Goal: Task Accomplishment & Management: Complete application form

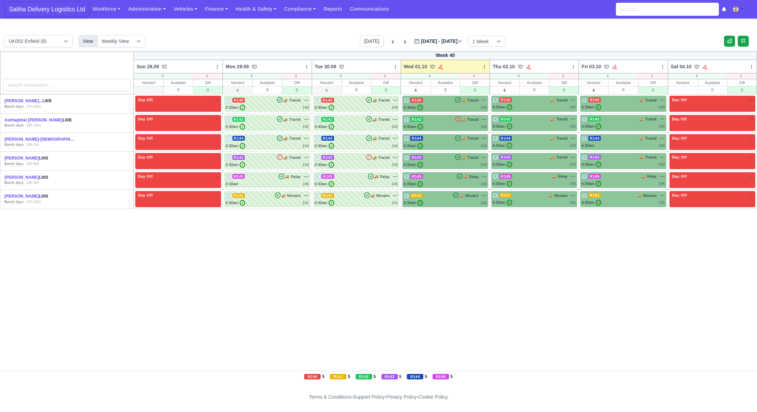
click at [36, 11] on span "Saliha Delivery Logistics Ltd" at bounding box center [46, 9] width 83 height 14
click at [444, 106] on div "6:30am ✓ 140" at bounding box center [445, 108] width 83 height 6
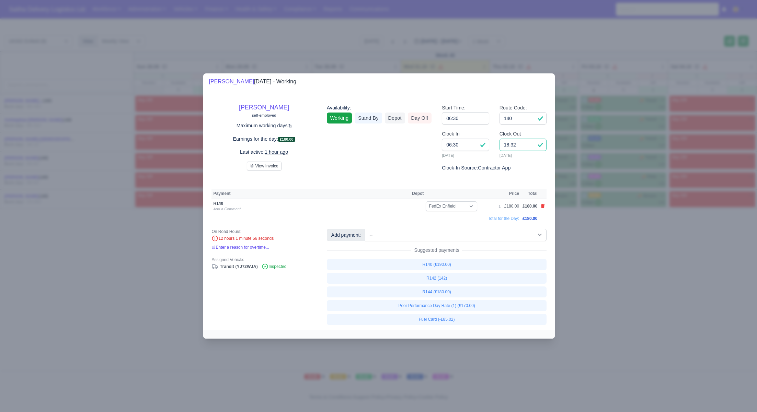
drag, startPoint x: 521, startPoint y: 148, endPoint x: 501, endPoint y: 144, distance: 20.1
click at [501, 144] on input "18:32" at bounding box center [522, 145] width 47 height 12
type input "17:34"
click at [480, 116] on input "06:30" at bounding box center [465, 118] width 47 height 12
click at [638, 280] on div at bounding box center [378, 206] width 757 height 412
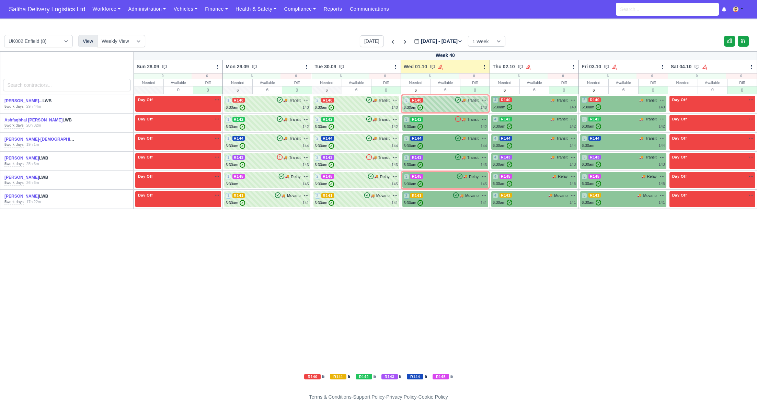
click at [449, 107] on div "6:30am ✓ 140" at bounding box center [445, 108] width 83 height 6
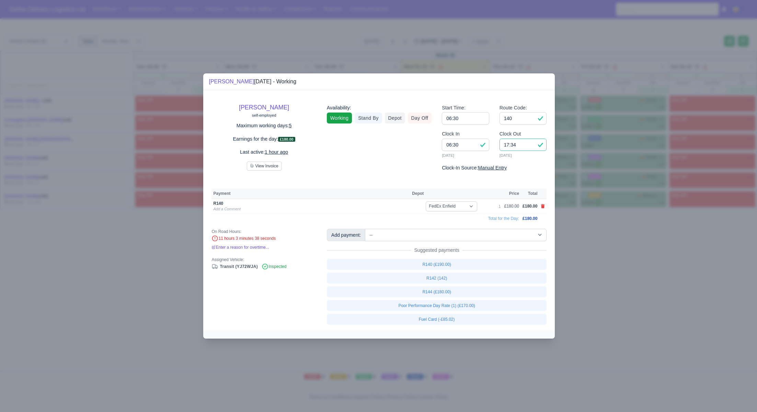
click at [519, 147] on input "17:34" at bounding box center [522, 145] width 47 height 12
click at [475, 144] on input "06:30" at bounding box center [465, 145] width 47 height 12
type input "06:45"
click at [526, 148] on input "17:34" at bounding box center [522, 145] width 47 height 12
type input "17:45"
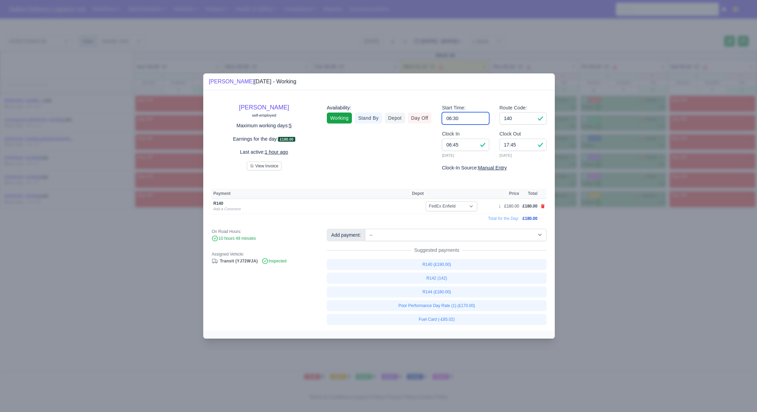
click at [472, 120] on input "06:30" at bounding box center [465, 118] width 47 height 12
click at [604, 277] on div at bounding box center [378, 206] width 757 height 412
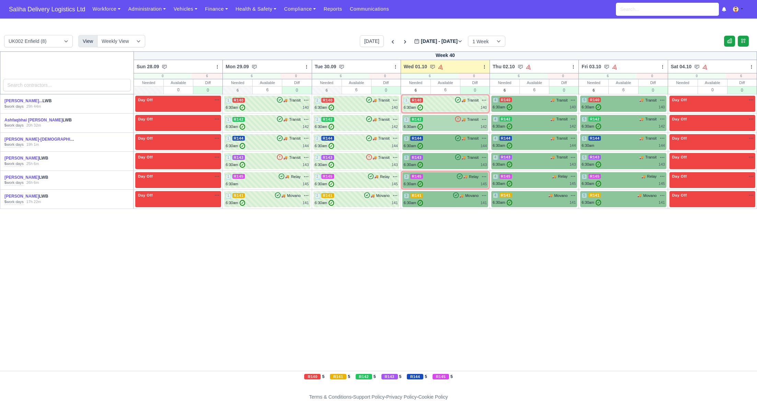
click at [434, 123] on div "3 R142 🚚 Transit" at bounding box center [445, 122] width 83 height 13
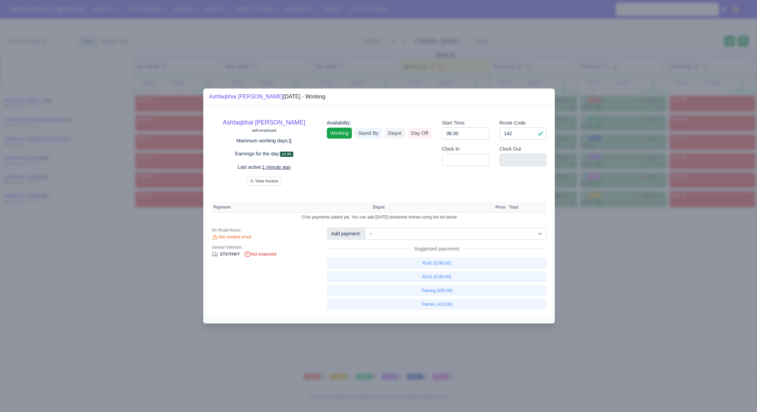
drag, startPoint x: 692, startPoint y: 275, endPoint x: 612, endPoint y: 245, distance: 85.0
click at [692, 275] on div at bounding box center [378, 206] width 757 height 412
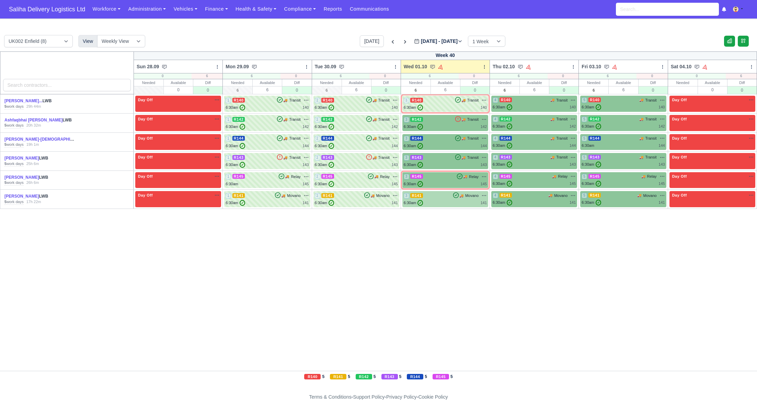
click at [446, 202] on div "6:30am ✓ 141" at bounding box center [445, 203] width 83 height 6
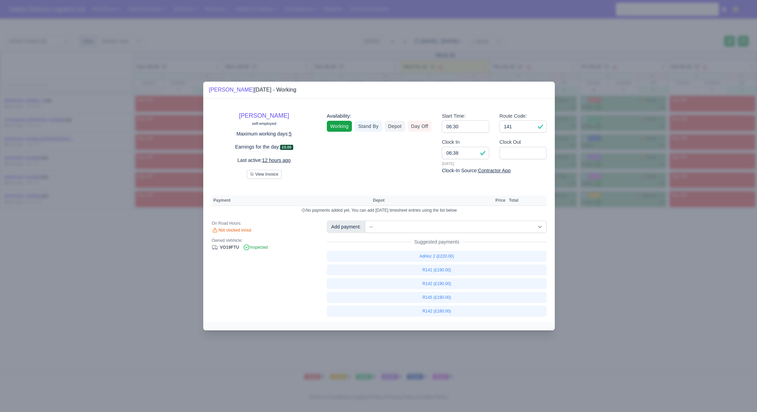
drag, startPoint x: 666, startPoint y: 290, endPoint x: 559, endPoint y: 243, distance: 117.1
click at [663, 289] on div at bounding box center [378, 206] width 757 height 412
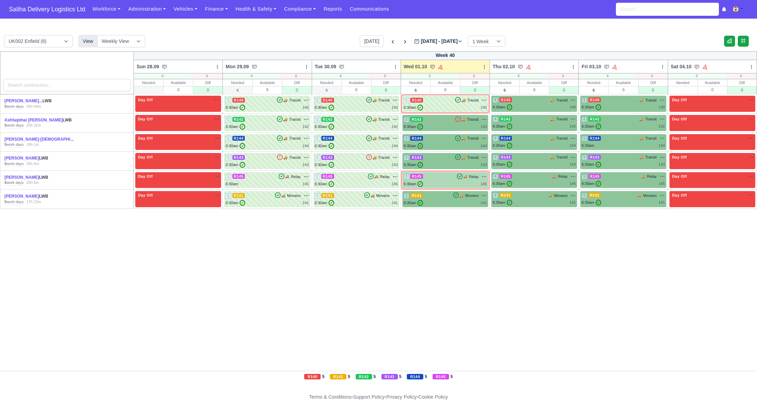
click at [448, 181] on div "6:30am ✓ 145" at bounding box center [445, 184] width 83 height 6
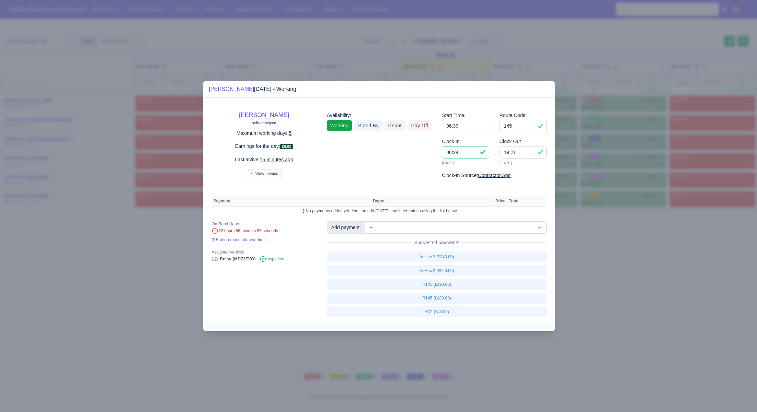
drag, startPoint x: 462, startPoint y: 154, endPoint x: 446, endPoint y: 153, distance: 16.1
click at [446, 153] on input "06:24" at bounding box center [465, 152] width 47 height 12
type input "06:45"
click at [517, 153] on input "19:21" at bounding box center [522, 152] width 47 height 12
type input "1"
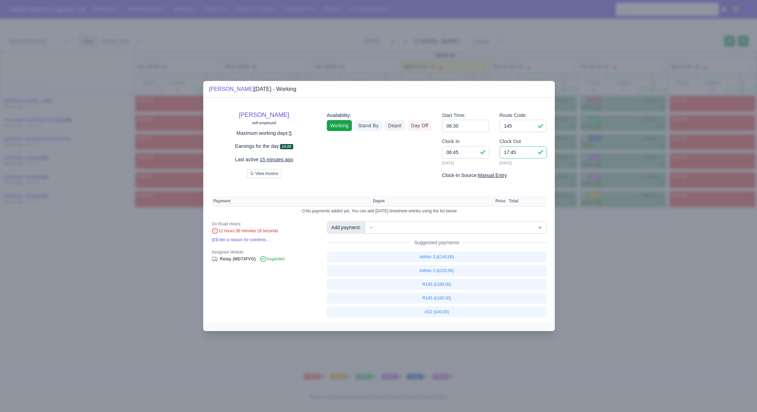
type input "17:45"
click at [523, 129] on input "145" at bounding box center [522, 126] width 47 height 12
click at [607, 231] on div at bounding box center [378, 206] width 757 height 412
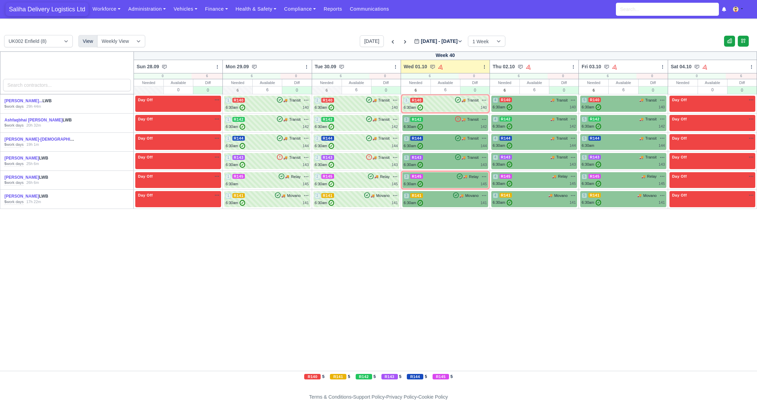
click at [45, 12] on span "Saliha Delivery Logistics Ltd" at bounding box center [46, 9] width 83 height 14
click at [441, 194] on div "3 R141 🚚 Movano" at bounding box center [445, 196] width 83 height 6
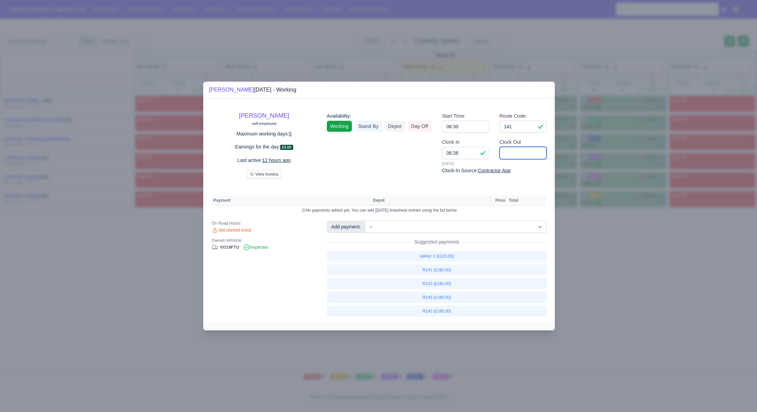
click at [524, 154] on input "Clock Out" at bounding box center [522, 153] width 47 height 12
type input "17:45"
click at [462, 158] on input "06:38" at bounding box center [465, 153] width 47 height 12
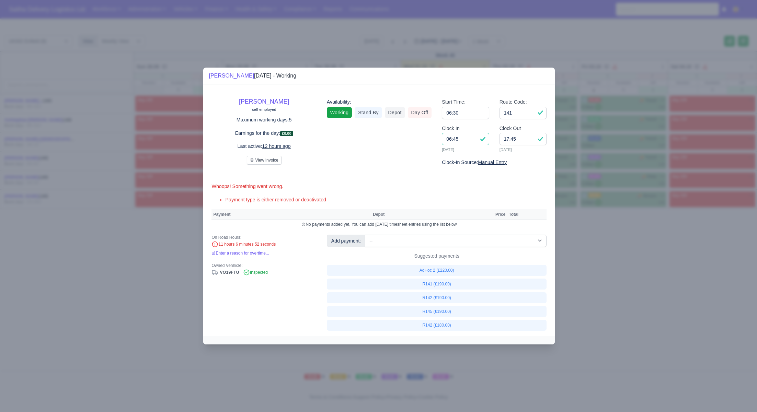
type input "06:45"
click at [523, 116] on input "141" at bounding box center [522, 113] width 47 height 12
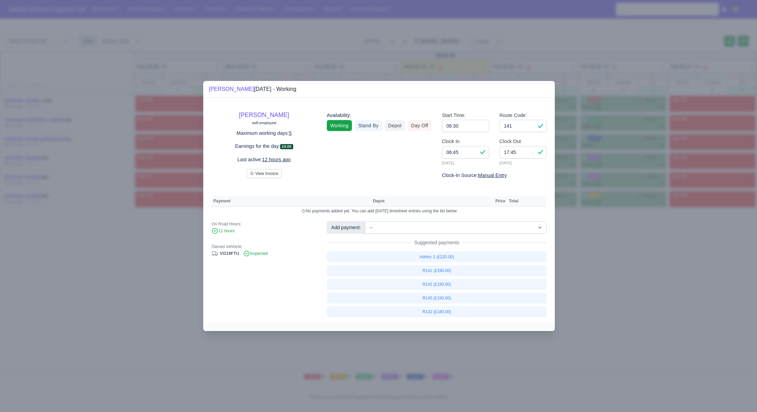
click at [619, 286] on div at bounding box center [378, 206] width 757 height 412
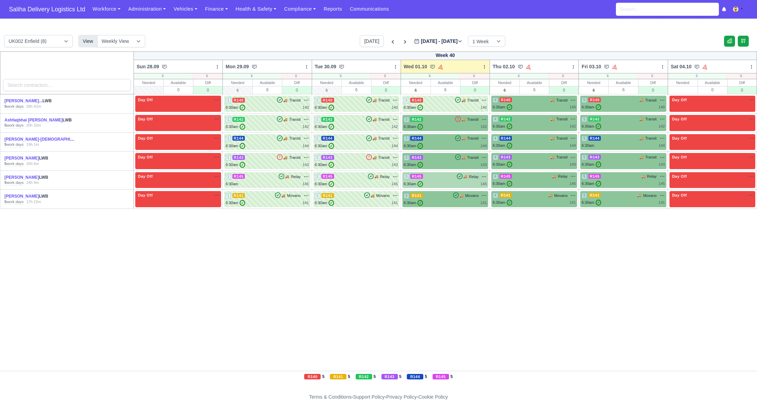
click at [442, 182] on div "6:30am ✓ 145" at bounding box center [445, 184] width 83 height 6
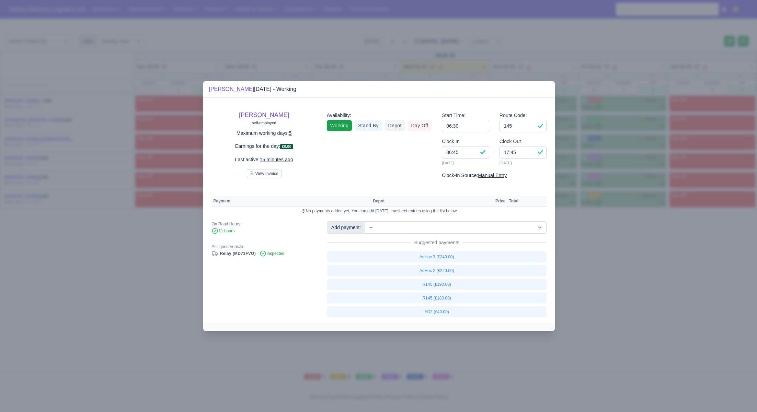
drag, startPoint x: 558, startPoint y: 242, endPoint x: 526, endPoint y: 190, distance: 60.6
click at [558, 242] on div at bounding box center [378, 206] width 757 height 412
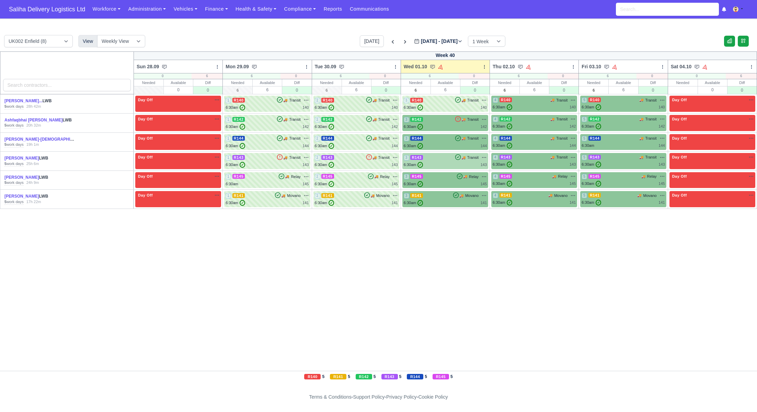
click at [442, 158] on div "3 R143 🚚 Transit" at bounding box center [445, 157] width 83 height 6
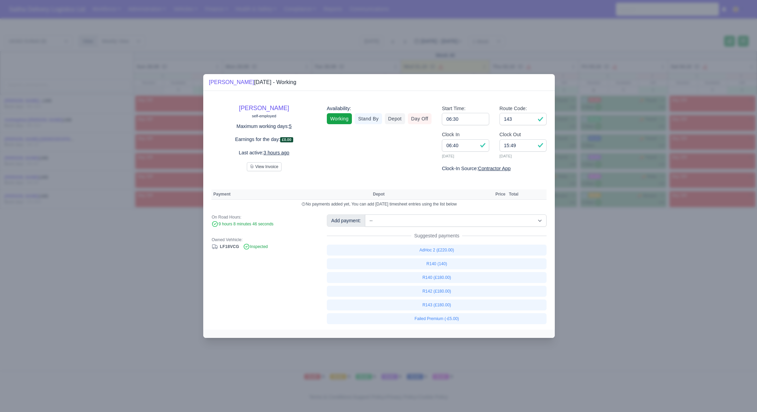
click at [647, 277] on div at bounding box center [378, 206] width 757 height 412
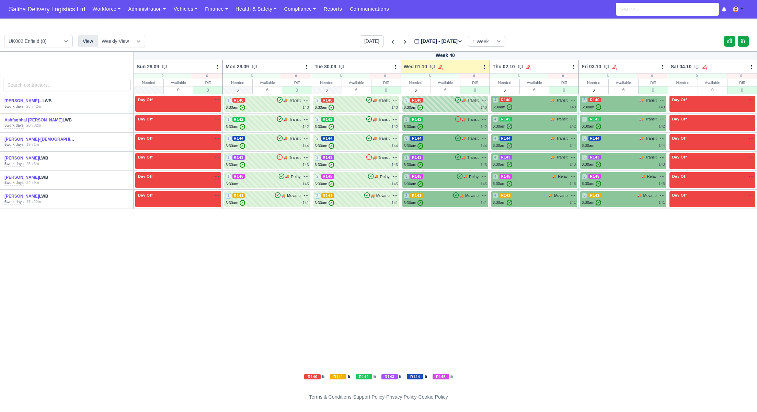
click at [436, 103] on div "3 R140 🚚 Transit" at bounding box center [445, 103] width 83 height 13
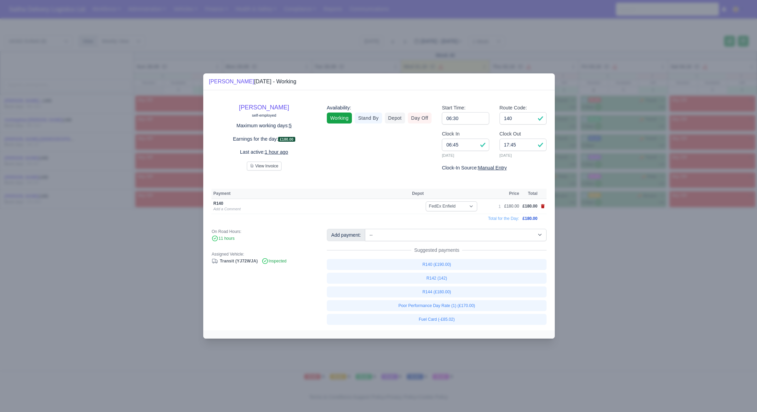
click at [542, 207] on icon at bounding box center [543, 206] width 4 height 4
select select
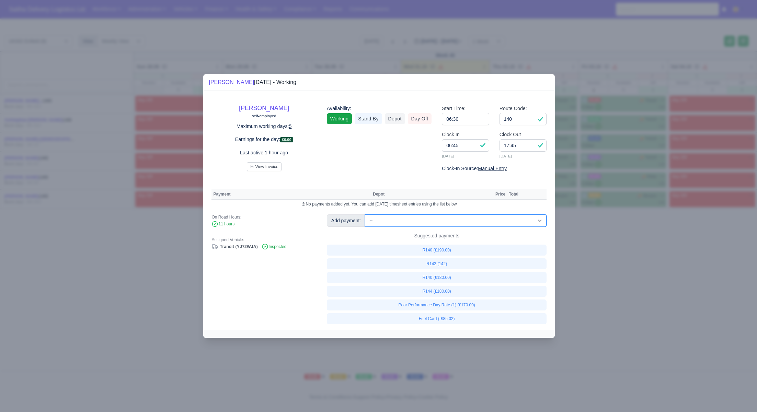
click at [442, 219] on select "-- Ad-Hoc 1 (AD-HO) Ad-Hoc 2 (AD-HO) Ad-Hoc 3 (AD-HO) Ad-Hoc 4 (AD-HO) Ad-Hoc 5…" at bounding box center [456, 220] width 182 height 12
click at [366, 214] on select "-- Ad-Hoc 1 (AD-HO) Ad-Hoc 2 (AD-HO) Ad-Hoc 3 (AD-HO) Ad-Hoc 4 (AD-HO) Ad-Hoc 5…" at bounding box center [456, 220] width 182 height 12
select select "1"
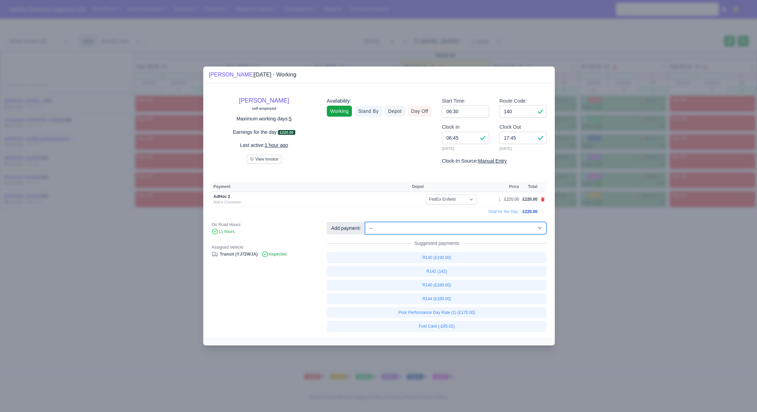
click at [441, 227] on select "-- Ad-Hoc 1 (AD-HO) Ad-Hoc 2 (AD-HO) Ad-Hoc 3 (AD-HO) Ad-Hoc 4 (AD-HO) Ad-Hoc 5…" at bounding box center [456, 228] width 182 height 12
click at [366, 222] on select "-- Ad-Hoc 1 (AD-HO) Ad-Hoc 2 (AD-HO) Ad-Hoc 3 (AD-HO) Ad-Hoc 4 (AD-HO) Ad-Hoc 5…" at bounding box center [456, 228] width 182 height 12
select select "1"
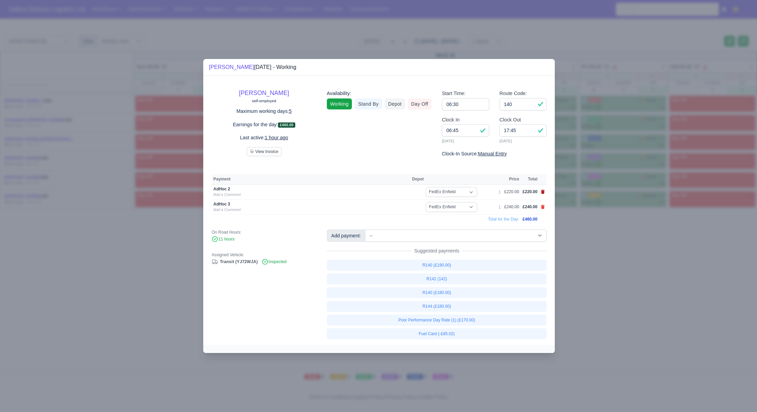
click at [542, 194] on icon at bounding box center [543, 192] width 4 height 4
select select
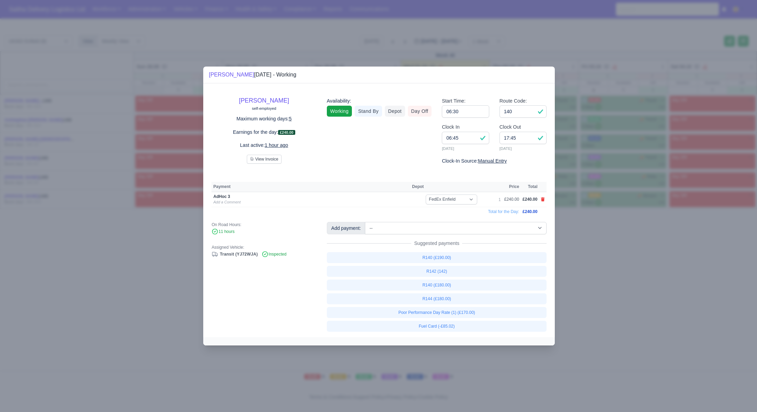
drag, startPoint x: 609, startPoint y: 276, endPoint x: 544, endPoint y: 180, distance: 115.5
click at [608, 276] on div at bounding box center [378, 206] width 757 height 412
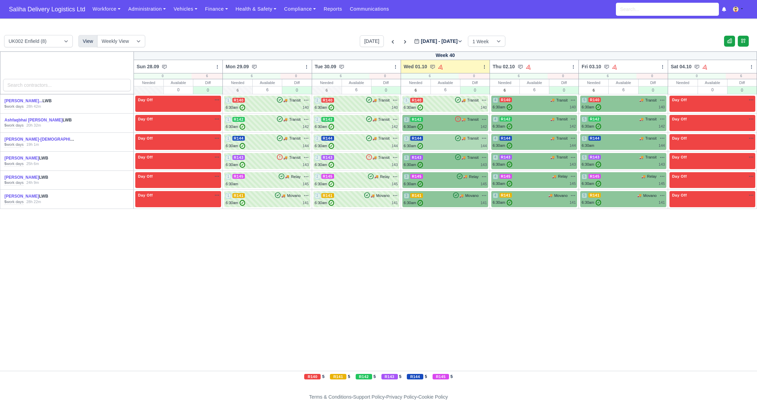
click at [445, 139] on div "3 R144 🚚 Transit" at bounding box center [445, 139] width 83 height 6
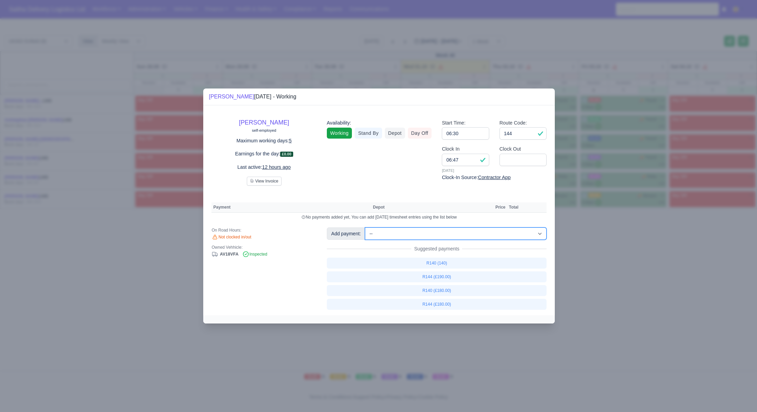
click at [433, 232] on select "-- Ad-Hoc 1 (AD-HO) Ad-Hoc 2 (AD-HO) Ad-Hoc 3 (AD-HO) Ad-Hoc 4 (AD-HO) Ad-Hoc 5…" at bounding box center [456, 234] width 182 height 12
select select "136"
click at [366, 228] on select "-- Ad-Hoc 1 (AD-HO) Ad-Hoc 2 (AD-HO) Ad-Hoc 3 (AD-HO) Ad-Hoc 4 (AD-HO) Ad-Hoc 5…" at bounding box center [456, 234] width 182 height 12
select select "1"
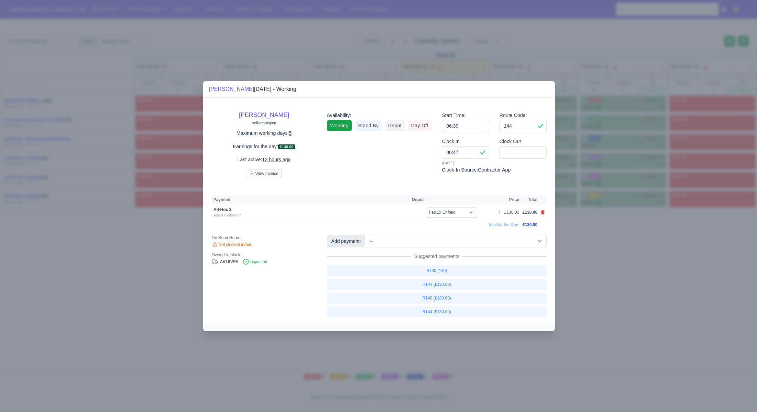
drag, startPoint x: 675, startPoint y: 328, endPoint x: 668, endPoint y: 302, distance: 27.7
click at [675, 328] on div at bounding box center [378, 206] width 757 height 412
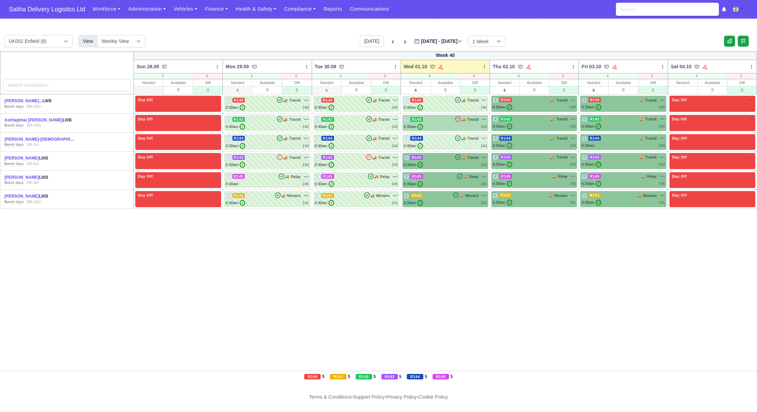
click at [454, 125] on div "6:30am ✓ 142" at bounding box center [445, 127] width 83 height 6
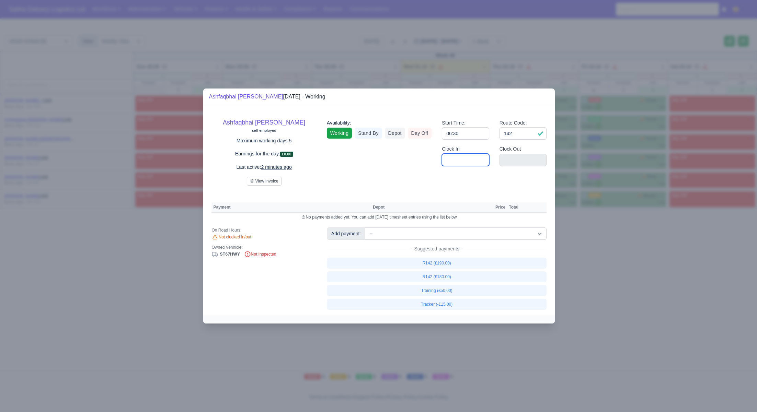
click at [463, 165] on input "Clock In" at bounding box center [465, 160] width 47 height 12
type input "06:45"
click at [513, 160] on input "Clock Out" at bounding box center [522, 160] width 47 height 12
type input "17:45"
click at [437, 239] on select "-- Ad-Hoc 1 (AD-HO) Ad-Hoc 2 (AD-HO) Ad-Hoc 3 (AD-HO) Ad-Hoc 4 (AD-HO) Ad-Hoc 5…" at bounding box center [456, 234] width 182 height 12
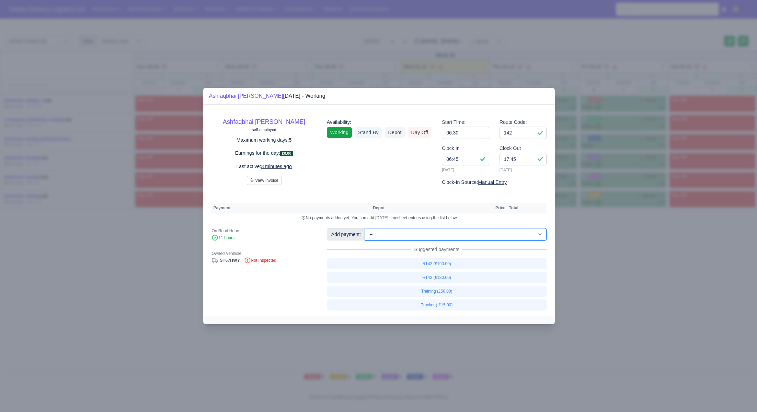
click at [449, 234] on select "-- Ad-Hoc 1 (AD-HO) Ad-Hoc 2 (AD-HO) Ad-Hoc 3 (AD-HO) Ad-Hoc 4 (AD-HO) Ad-Hoc 5…" at bounding box center [456, 234] width 182 height 12
click at [366, 228] on select "-- Ad-Hoc 1 (AD-HO) Ad-Hoc 2 (AD-HO) Ad-Hoc 3 (AD-HO) Ad-Hoc 4 (AD-HO) Ad-Hoc 5…" at bounding box center [456, 234] width 182 height 12
select select "1"
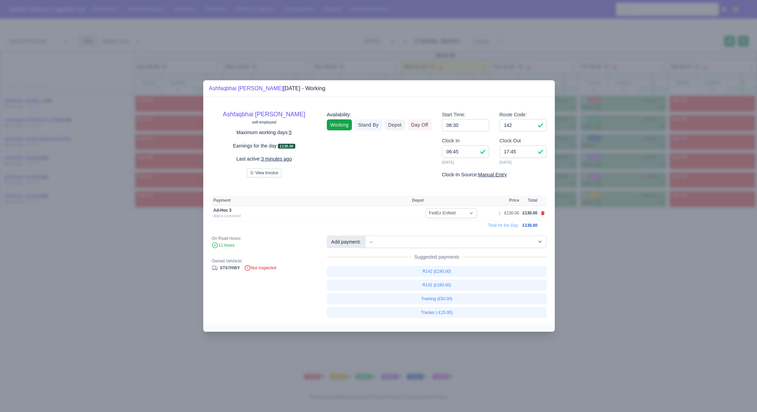
click at [545, 214] on td at bounding box center [543, 213] width 8 height 15
click at [542, 214] on icon at bounding box center [543, 213] width 4 height 4
select select
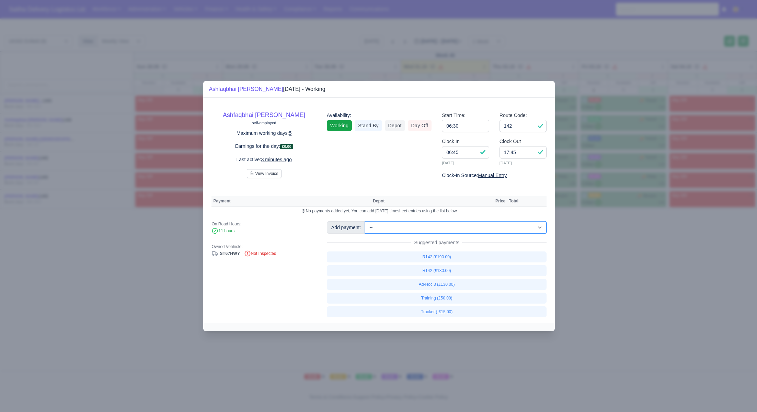
click at [466, 227] on select "-- Ad-Hoc 1 (AD-HO) Ad-Hoc 2 (AD-HO) Ad-Hoc 3 (AD-HO) Ad-Hoc 4 (AD-HO) Ad-Hoc 5…" at bounding box center [456, 227] width 182 height 12
click at [366, 221] on select "-- Ad-Hoc 1 (AD-HO) Ad-Hoc 2 (AD-HO) Ad-Hoc 3 (AD-HO) Ad-Hoc 4 (AD-HO) Ad-Hoc 5…" at bounding box center [456, 227] width 182 height 12
select select "1"
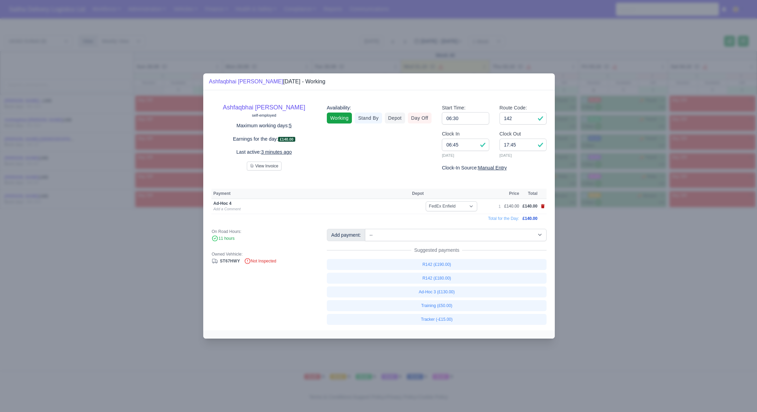
click at [543, 206] on icon at bounding box center [543, 206] width 4 height 4
select select
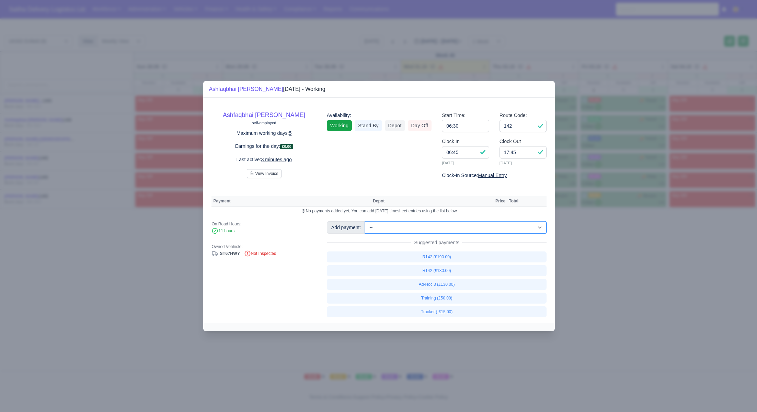
click at [431, 229] on select "-- Ad-Hoc 1 (AD-HO) Ad-Hoc 2 (AD-HO) Ad-Hoc 3 (AD-HO) Ad-Hoc 4 (AD-HO) Ad-Hoc 5…" at bounding box center [456, 227] width 182 height 12
click at [366, 221] on select "-- Ad-Hoc 1 (AD-HO) Ad-Hoc 2 (AD-HO) Ad-Hoc 3 (AD-HO) Ad-Hoc 4 (AD-HO) Ad-Hoc 5…" at bounding box center [456, 227] width 182 height 12
select select "1"
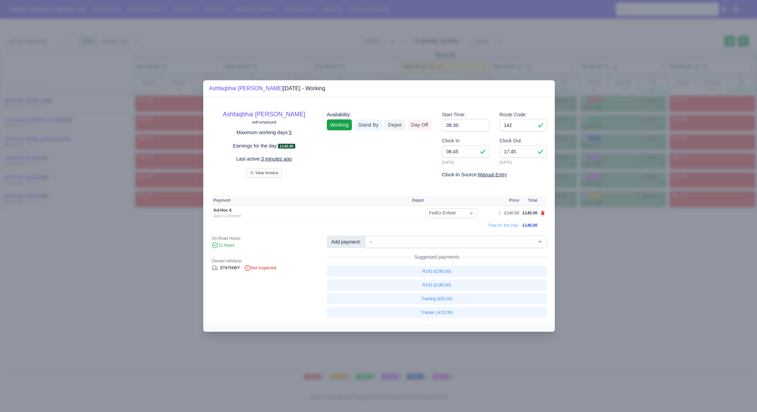
click at [597, 264] on div at bounding box center [378, 206] width 757 height 412
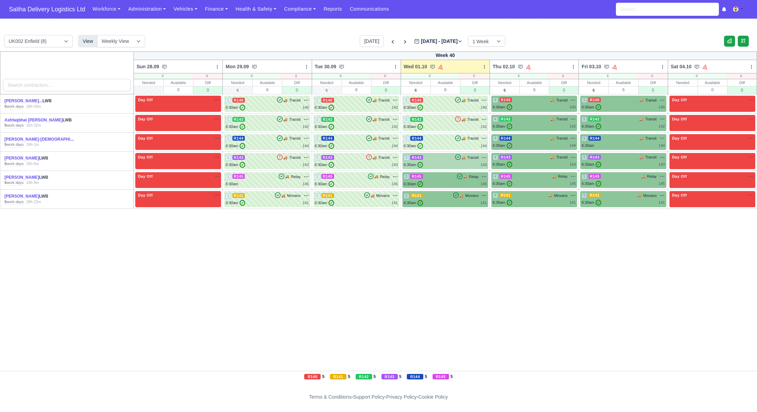
click at [442, 160] on div "3 R143 🚚 Transit" at bounding box center [445, 157] width 83 height 6
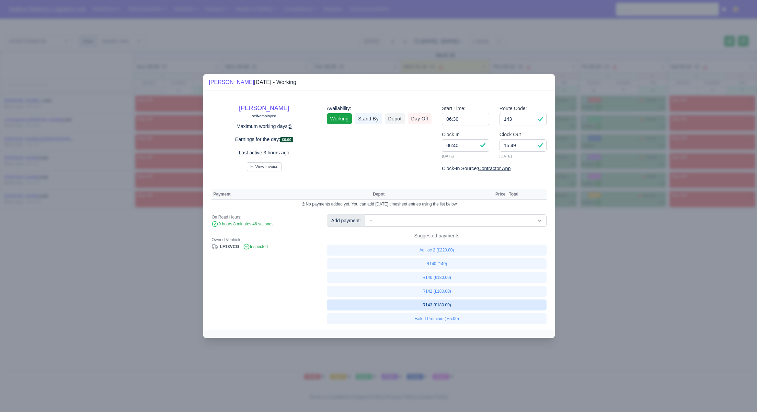
click at [438, 304] on link "R143 (£180.00)" at bounding box center [437, 305] width 220 height 11
select select "1"
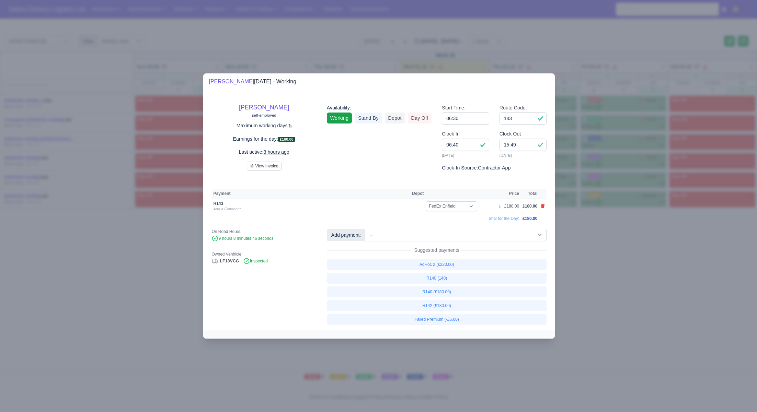
click at [631, 300] on div at bounding box center [378, 206] width 757 height 412
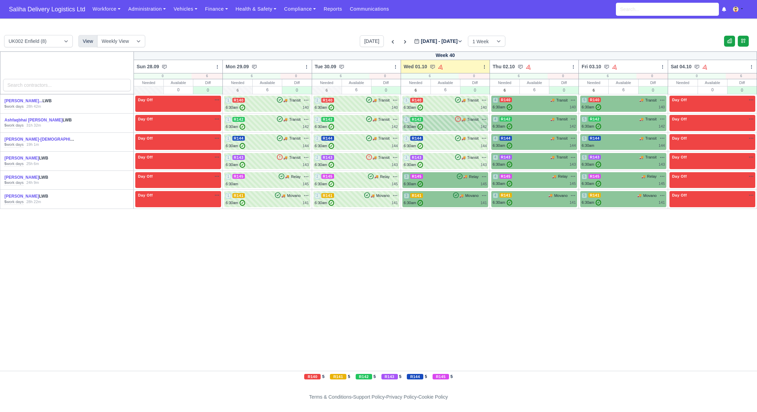
click at [439, 125] on div "6:30am ✓ 142" at bounding box center [445, 127] width 83 height 6
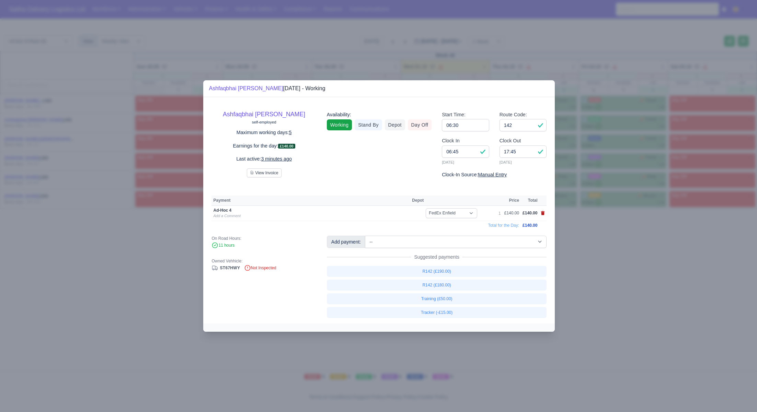
click at [543, 213] on icon at bounding box center [543, 213] width 4 height 4
select select
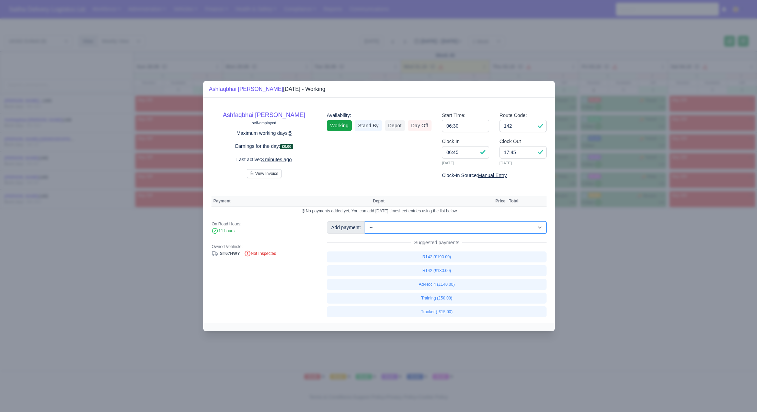
click at [459, 226] on select "-- Ad-Hoc 1 (AD-HO) Ad-Hoc 2 (AD-HO) Ad-Hoc 3 (AD-HO) Ad-Hoc 4 (AD-HO) Ad-Hoc 5…" at bounding box center [456, 227] width 182 height 12
click at [366, 221] on select "-- Ad-Hoc 1 (AD-HO) Ad-Hoc 2 (AD-HO) Ad-Hoc 3 (AD-HO) Ad-Hoc 4 (AD-HO) Ad-Hoc 5…" at bounding box center [456, 227] width 182 height 12
select select "1"
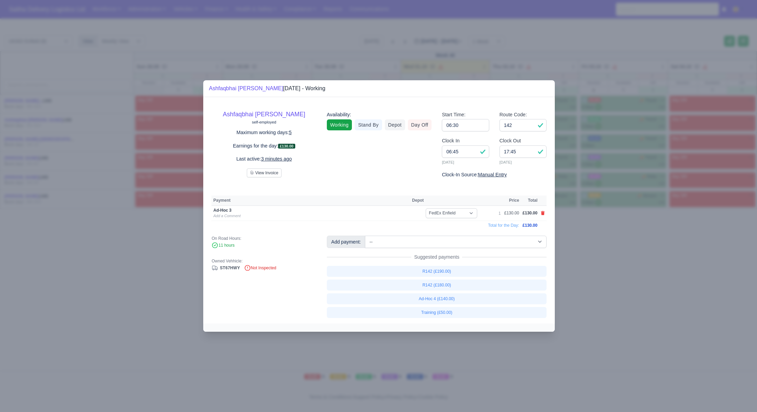
click at [583, 274] on div at bounding box center [378, 206] width 757 height 412
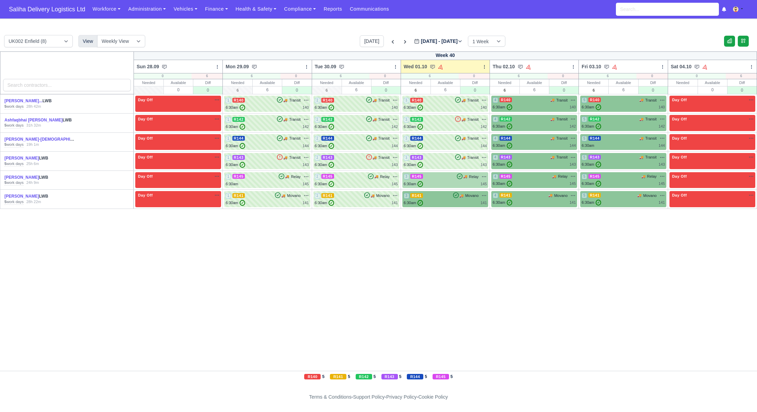
click at [441, 180] on div "3 R145 🚚 Relay" at bounding box center [445, 180] width 83 height 13
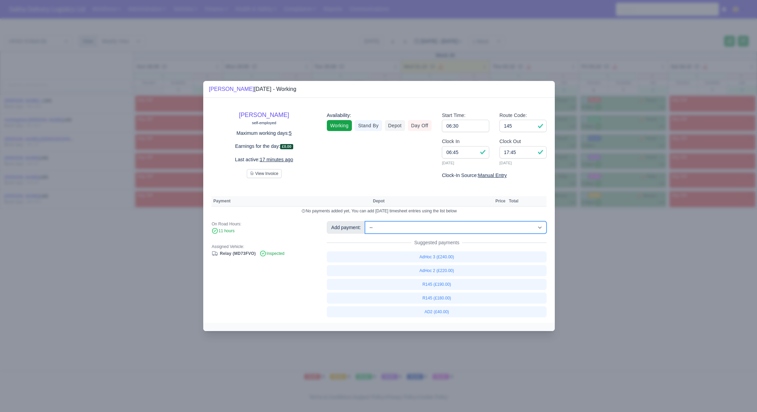
click at [454, 223] on select "-- Ad-Hoc 1 (AD-HO) Ad-Hoc 2 (AD-HO) Ad-Hoc 3 (AD-HO) Ad-Hoc 4 (AD-HO) Ad-Hoc 5…" at bounding box center [456, 227] width 182 height 12
click at [366, 221] on select "-- Ad-Hoc 1 (AD-HO) Ad-Hoc 2 (AD-HO) Ad-Hoc 3 (AD-HO) Ad-Hoc 4 (AD-HO) Ad-Hoc 5…" at bounding box center [456, 227] width 182 height 12
select select "1"
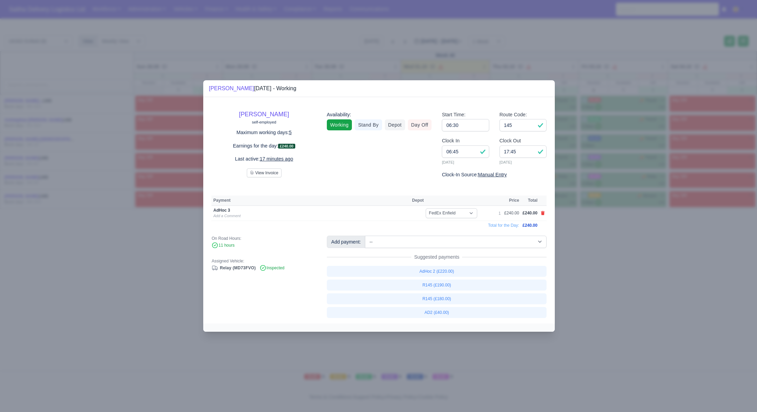
click at [630, 316] on div at bounding box center [378, 206] width 757 height 412
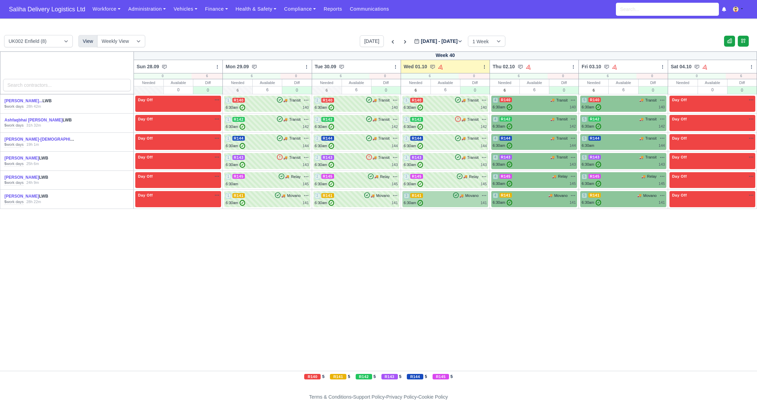
click at [444, 200] on div "6:30am ✓ 141" at bounding box center [445, 203] width 83 height 6
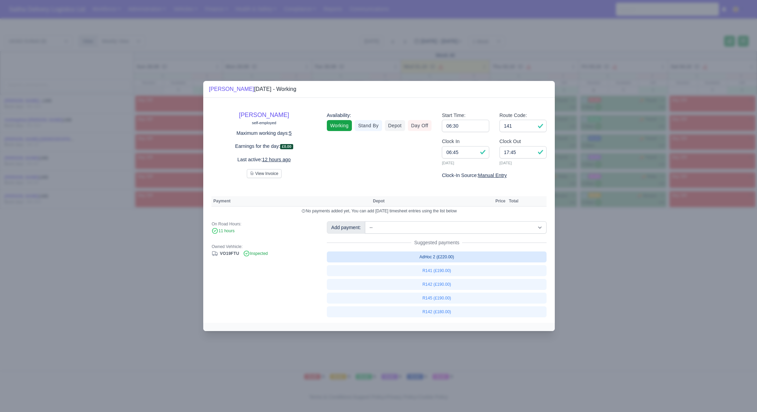
click at [445, 254] on link "AdHoc 2 (£220.00)" at bounding box center [437, 257] width 220 height 11
select select "1"
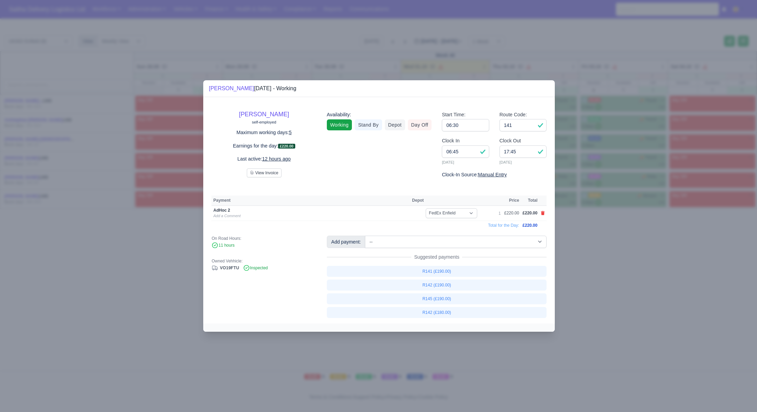
drag, startPoint x: 604, startPoint y: 269, endPoint x: 601, endPoint y: 266, distance: 4.6
click at [604, 269] on div at bounding box center [378, 206] width 757 height 412
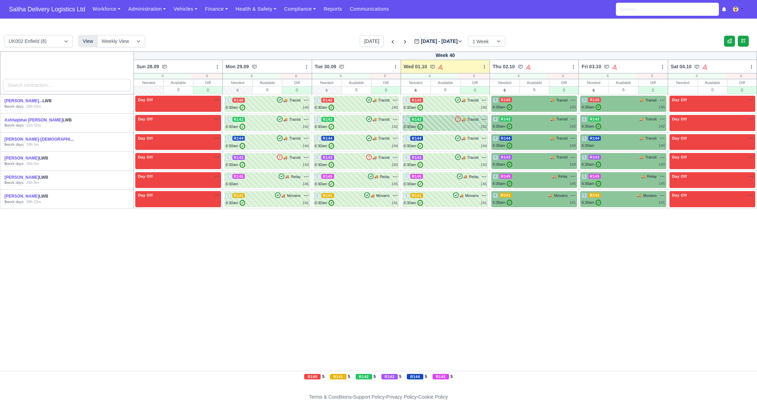
click at [439, 124] on div "6:30am ✓ 142" at bounding box center [445, 127] width 83 height 6
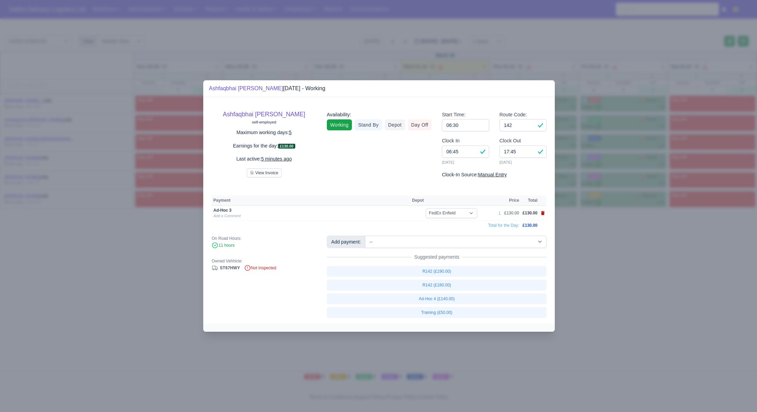
click at [542, 213] on icon at bounding box center [543, 213] width 4 height 4
select select
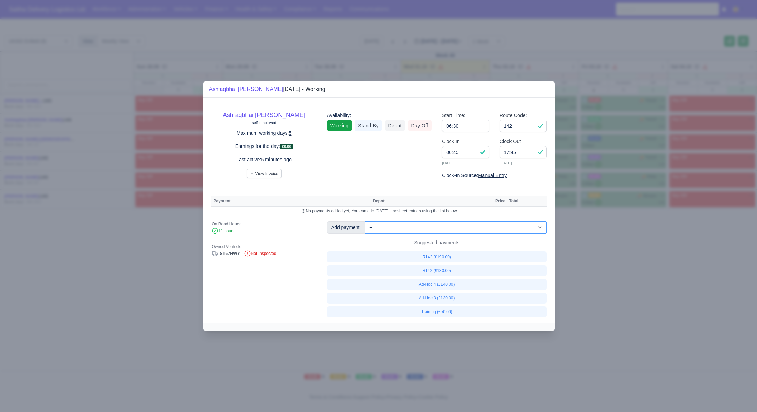
click at [435, 223] on select "-- Ad-Hoc 1 (AD-HO) Ad-Hoc 2 (AD-HO) Ad-Hoc 3 (AD-HO) Ad-Hoc 4 (AD-HO) Ad-Hoc 5…" at bounding box center [456, 227] width 182 height 12
click at [366, 221] on select "-- Ad-Hoc 1 (AD-HO) Ad-Hoc 2 (AD-HO) Ad-Hoc 3 (AD-HO) Ad-Hoc 4 (AD-HO) Ad-Hoc 5…" at bounding box center [456, 227] width 182 height 12
select select "1"
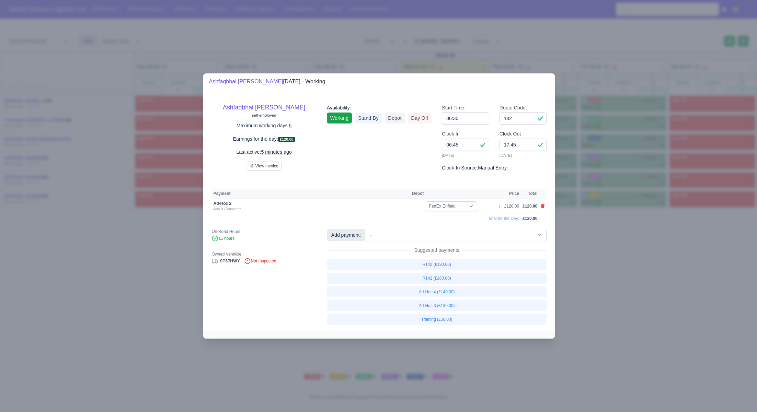
drag, startPoint x: 611, startPoint y: 267, endPoint x: 602, endPoint y: 263, distance: 9.7
click at [611, 267] on div at bounding box center [378, 206] width 757 height 412
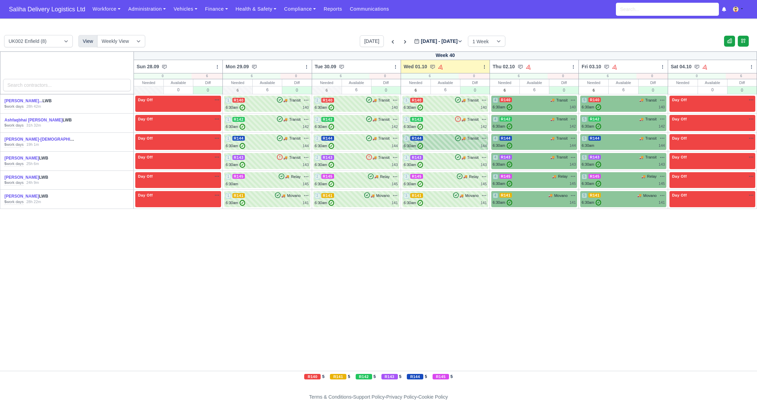
click at [450, 144] on div "6:30am ✓ 144" at bounding box center [445, 146] width 83 height 6
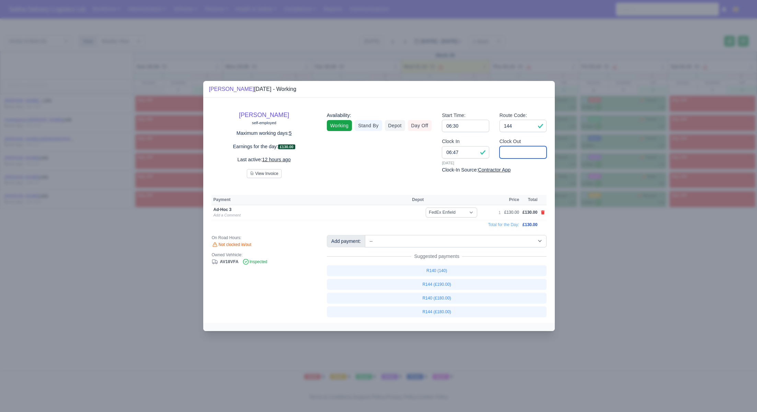
click at [513, 157] on input "Clock Out" at bounding box center [522, 152] width 47 height 12
type input "13:00"
drag, startPoint x: 543, startPoint y: 212, endPoint x: 531, endPoint y: 219, distance: 13.8
click at [543, 212] on icon at bounding box center [543, 212] width 4 height 4
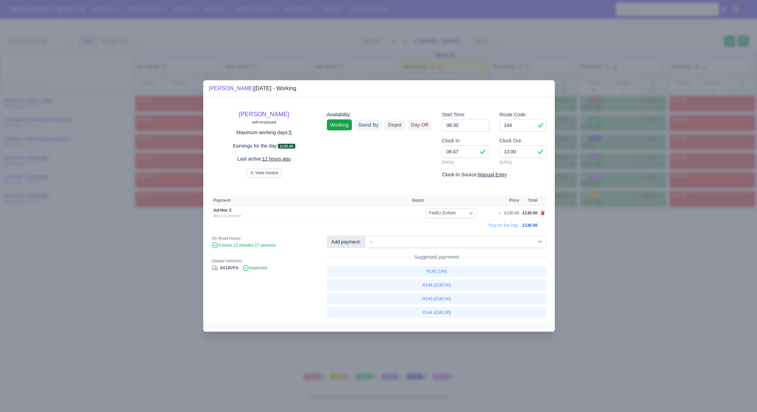
select select
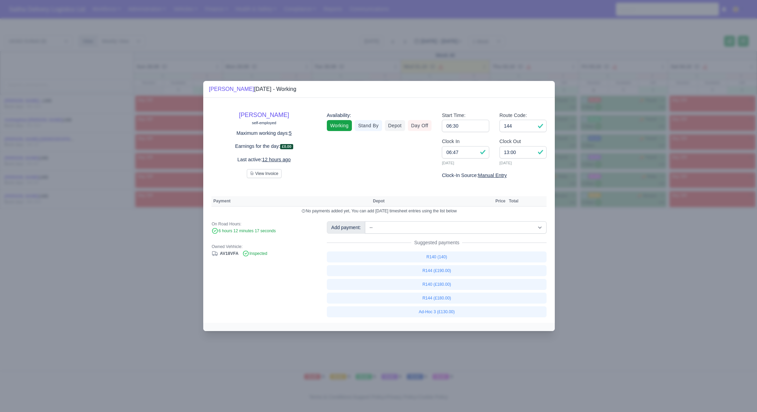
click at [464, 239] on div "Suggested payments" at bounding box center [437, 242] width 220 height 7
click at [454, 225] on select "-- Ad-Hoc 1 (AD-HO) Ad-Hoc 2 (AD-HO) Ad-Hoc 3 (AD-HO) Ad-Hoc 4 (AD-HO) Ad-Hoc 5…" at bounding box center [456, 227] width 182 height 12
click at [366, 221] on select "-- Ad-Hoc 1 (AD-HO) Ad-Hoc 2 (AD-HO) Ad-Hoc 3 (AD-HO) Ad-Hoc 4 (AD-HO) Ad-Hoc 5…" at bounding box center [456, 227] width 182 height 12
select select "1"
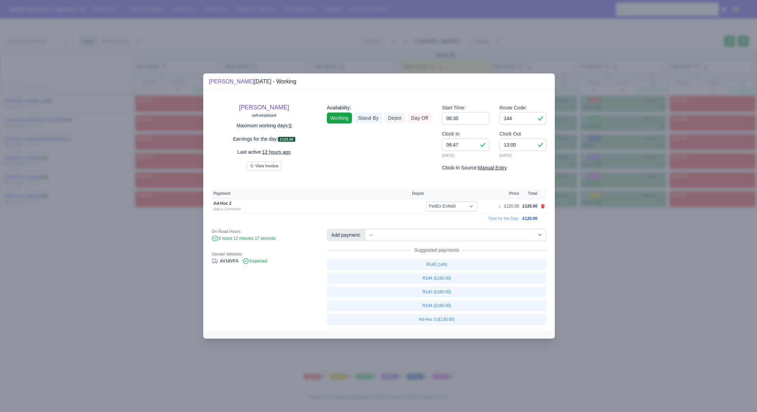
drag, startPoint x: 637, startPoint y: 271, endPoint x: 613, endPoint y: 260, distance: 25.8
click at [636, 271] on div at bounding box center [378, 206] width 757 height 412
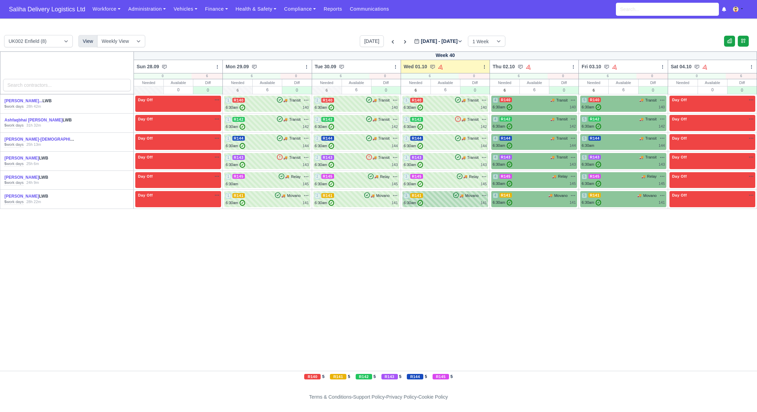
click at [455, 204] on div "6:30am ✓ 141" at bounding box center [445, 203] width 83 height 6
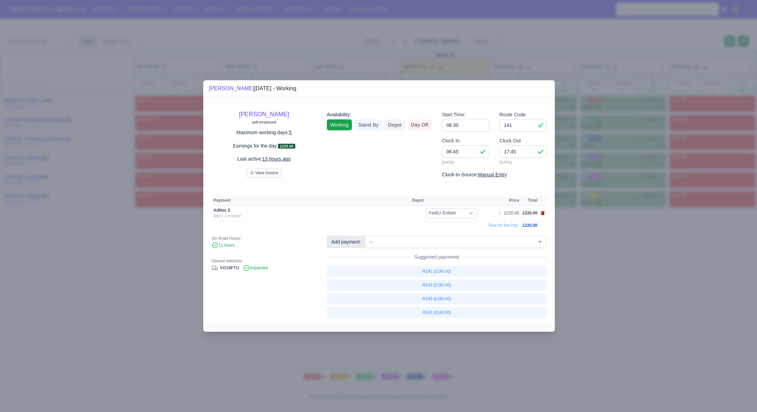
click at [543, 213] on icon at bounding box center [543, 213] width 4 height 4
select select
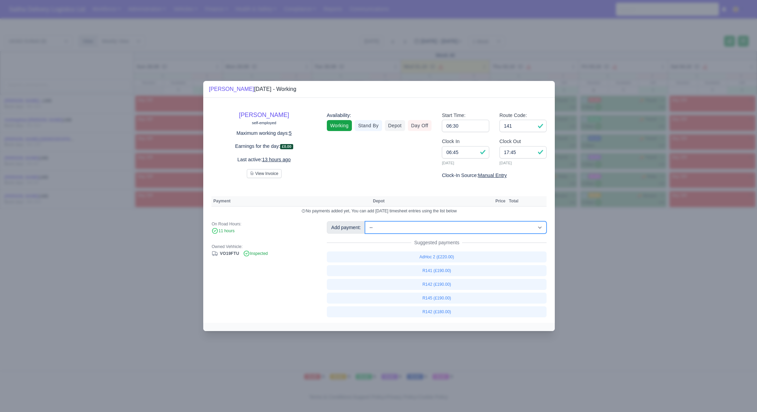
click at [411, 228] on select "-- Ad-Hoc 1 (AD-HO) Ad-Hoc 2 (AD-HO) Ad-Hoc 3 (AD-HO) Ad-Hoc 4 (AD-HO) Ad-Hoc 5…" at bounding box center [456, 227] width 182 height 12
click at [366, 221] on select "-- Ad-Hoc 1 (AD-HO) Ad-Hoc 2 (AD-HO) Ad-Hoc 3 (AD-HO) Ad-Hoc 4 (AD-HO) Ad-Hoc 5…" at bounding box center [456, 227] width 182 height 12
select select "1"
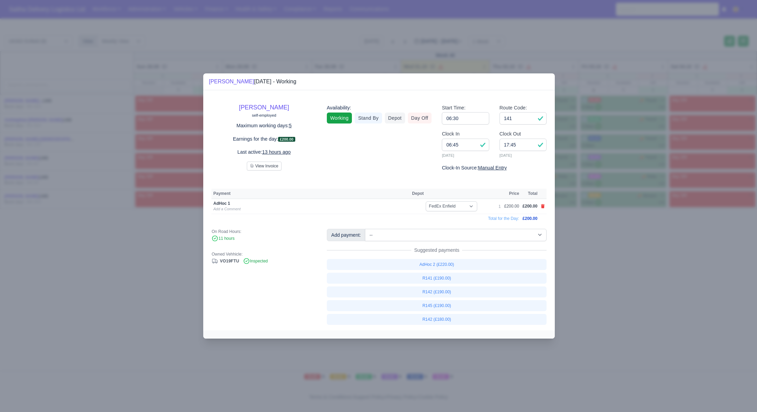
click at [622, 266] on div at bounding box center [378, 206] width 757 height 412
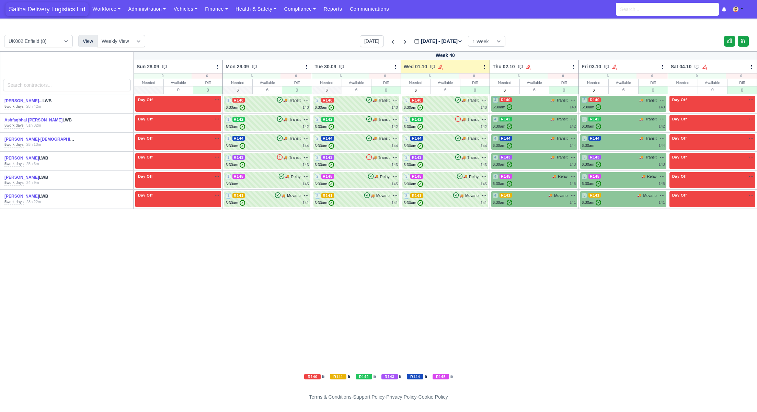
click at [53, 9] on span "Saliha Delivery Logistics Ltd" at bounding box center [46, 9] width 83 height 14
click at [42, 7] on span "Saliha Delivery Logistics Ltd" at bounding box center [46, 9] width 83 height 14
